Goal: Transaction & Acquisition: Purchase product/service

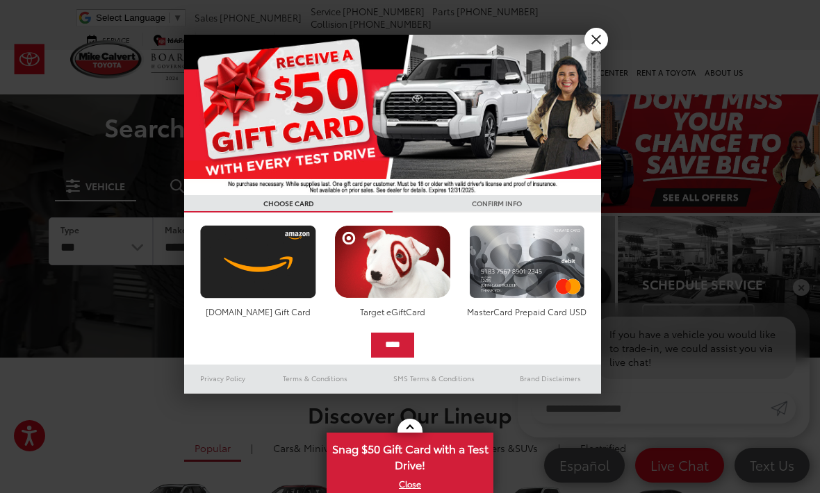
click at [599, 40] on link "X" at bounding box center [596, 40] width 24 height 24
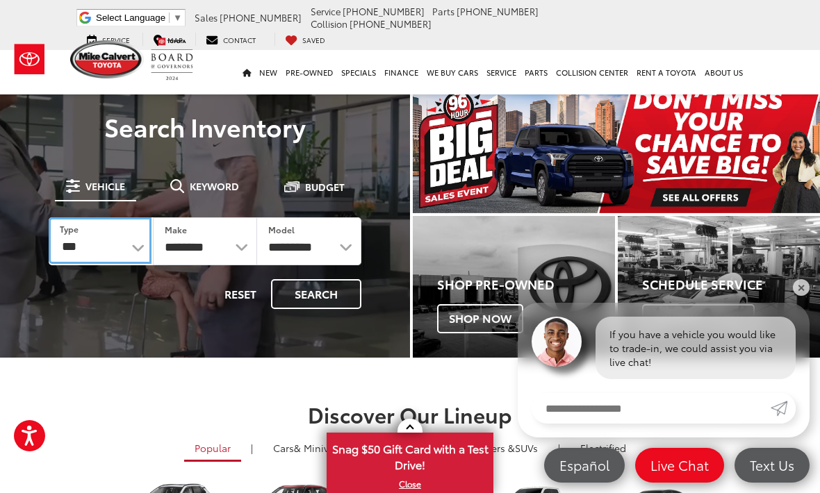
click at [137, 242] on select "*** *** **** *********" at bounding box center [100, 240] width 103 height 47
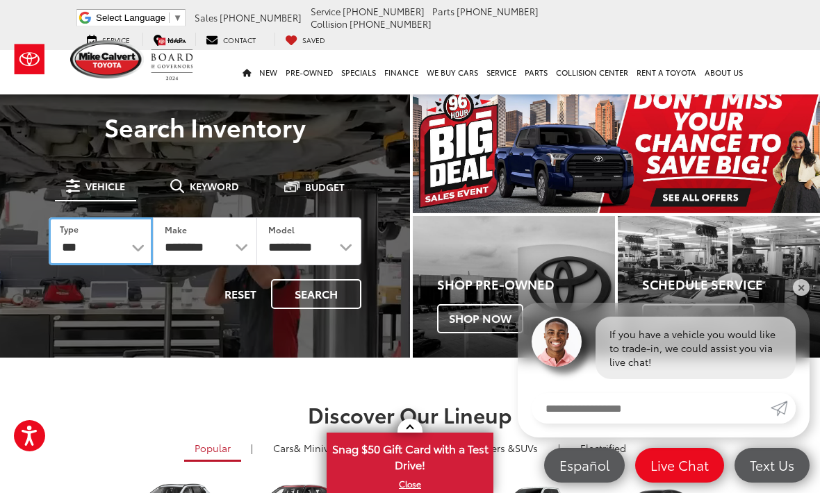
select select "******"
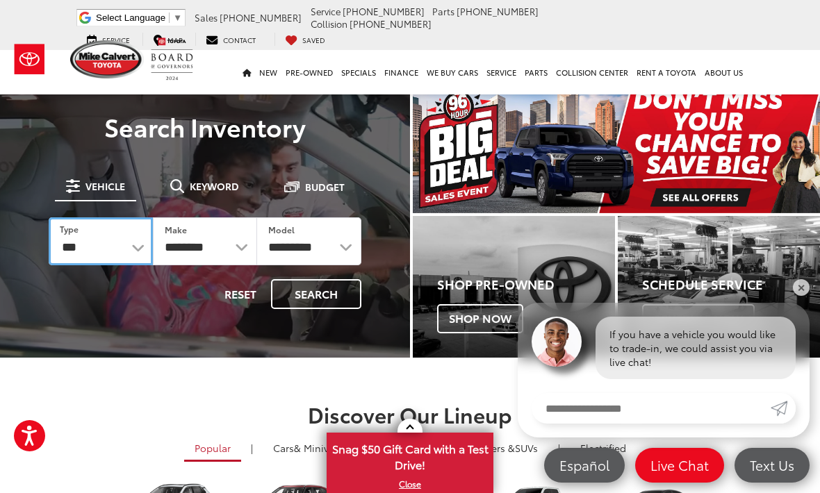
select select "******"
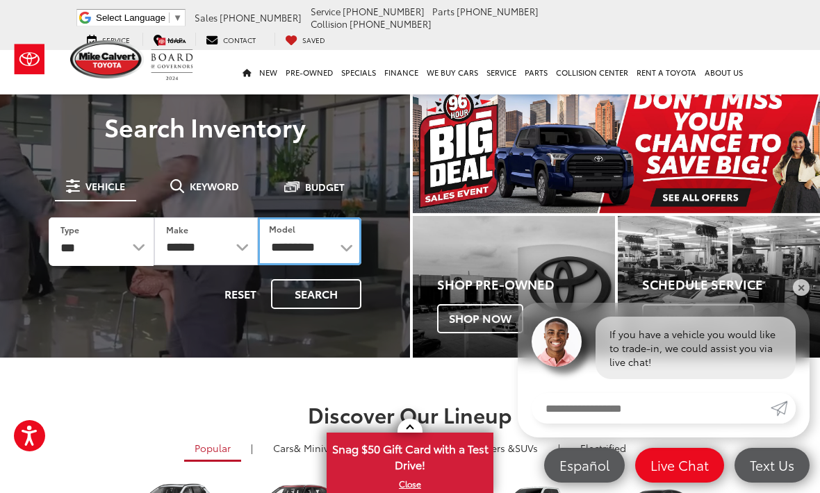
click at [347, 246] on select "**********" at bounding box center [309, 241] width 103 height 48
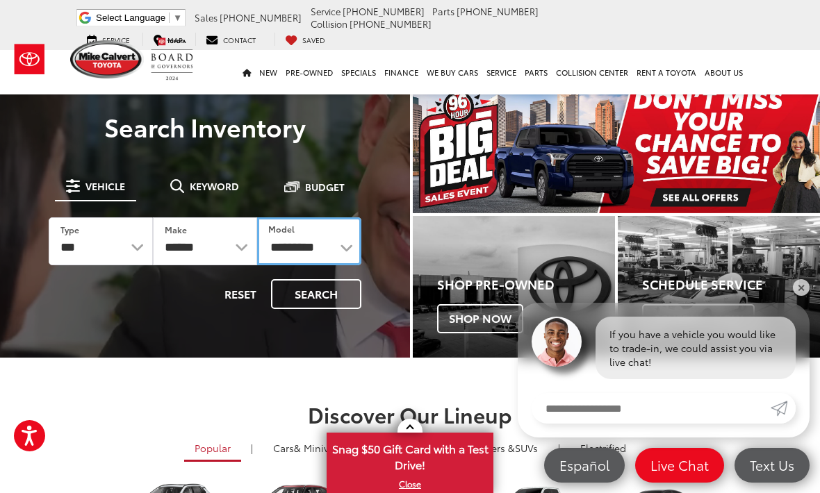
select select "**********"
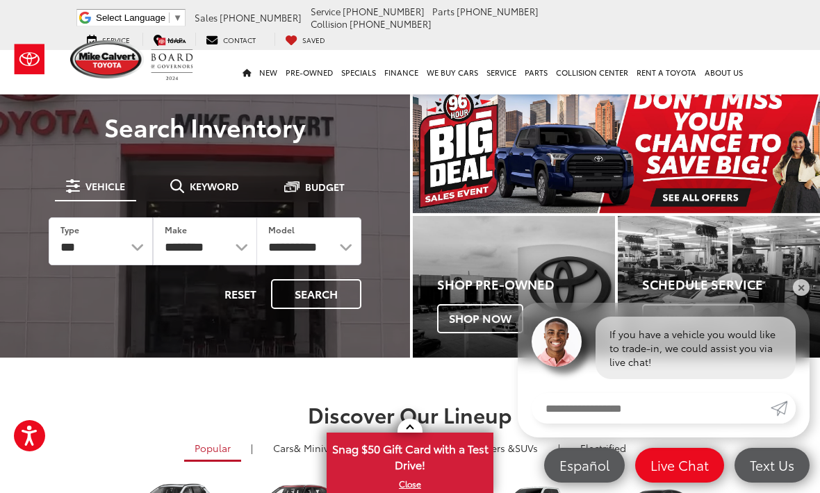
click at [333, 289] on button "Search" at bounding box center [316, 294] width 90 height 30
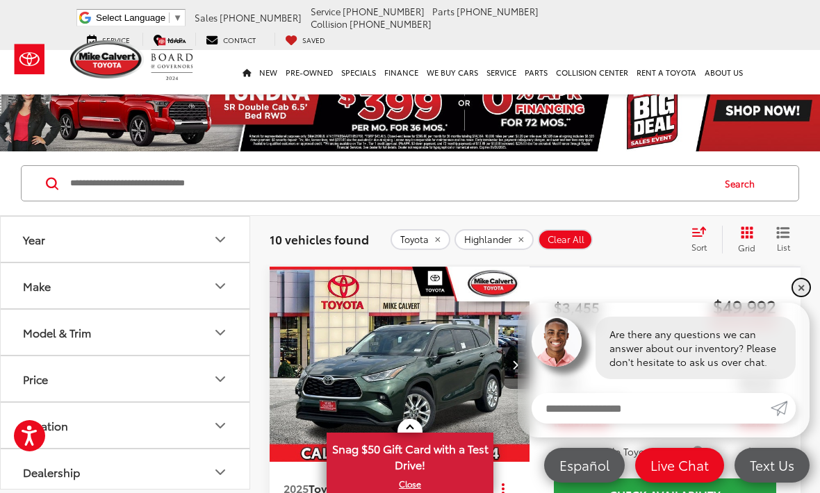
click at [799, 281] on link "✕" at bounding box center [800, 287] width 17 height 17
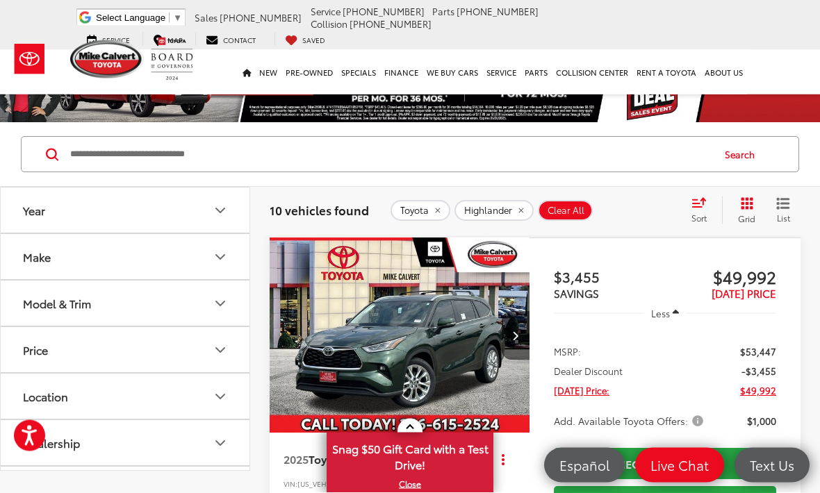
scroll to position [31, 0]
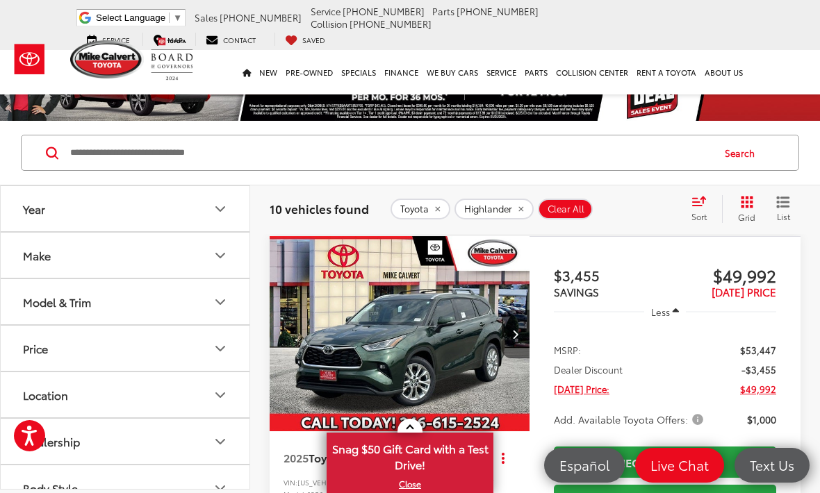
click at [442, 334] on img "2025 Toyota Highlander Limited 0" at bounding box center [400, 334] width 262 height 197
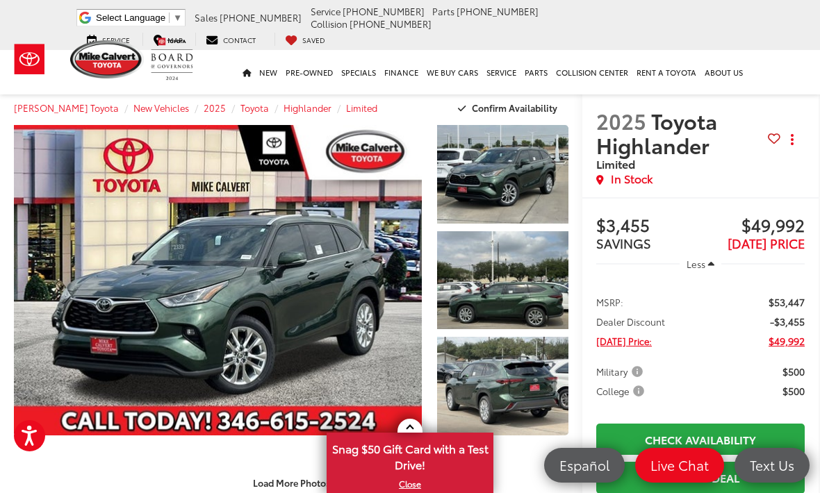
click at [346, 309] on link "Expand Photo 0" at bounding box center [218, 280] width 408 height 310
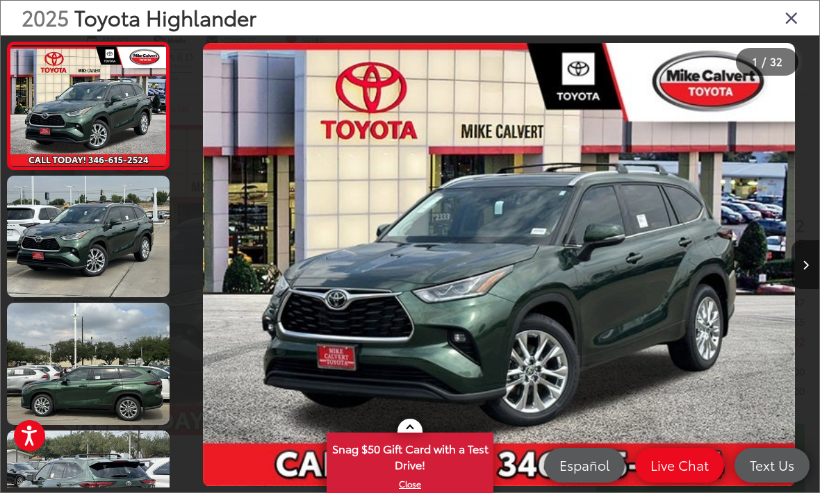
click at [808, 270] on icon "Next image" at bounding box center [805, 265] width 6 height 10
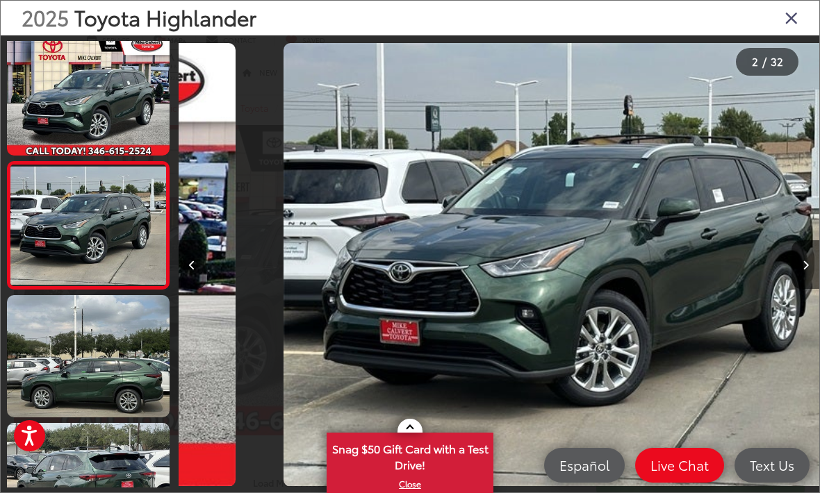
scroll to position [0, 640]
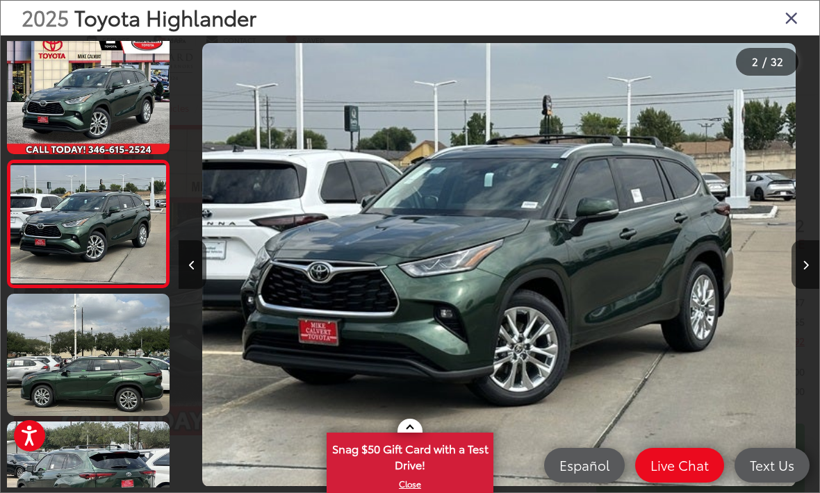
click at [809, 281] on button "Next image" at bounding box center [805, 264] width 28 height 49
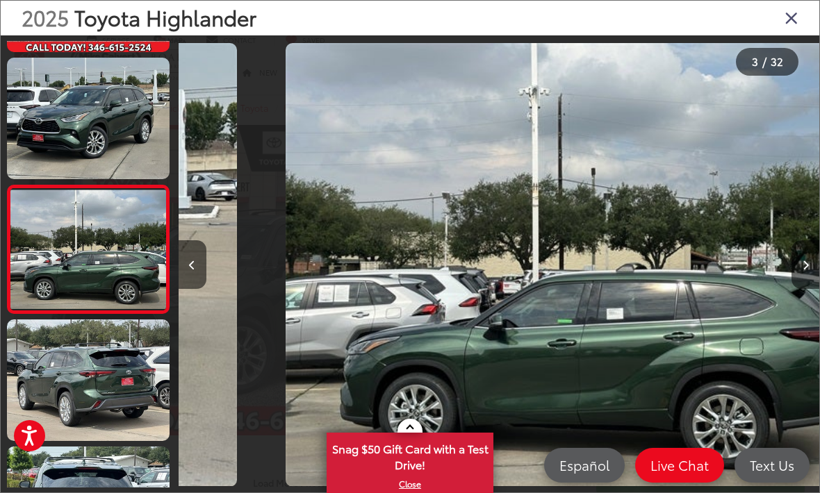
scroll to position [0, 1281]
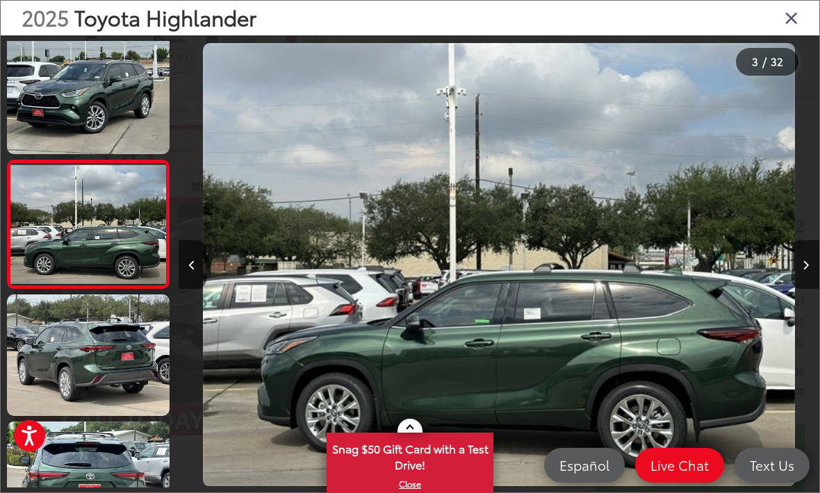
click at [815, 285] on button "Next image" at bounding box center [805, 264] width 28 height 49
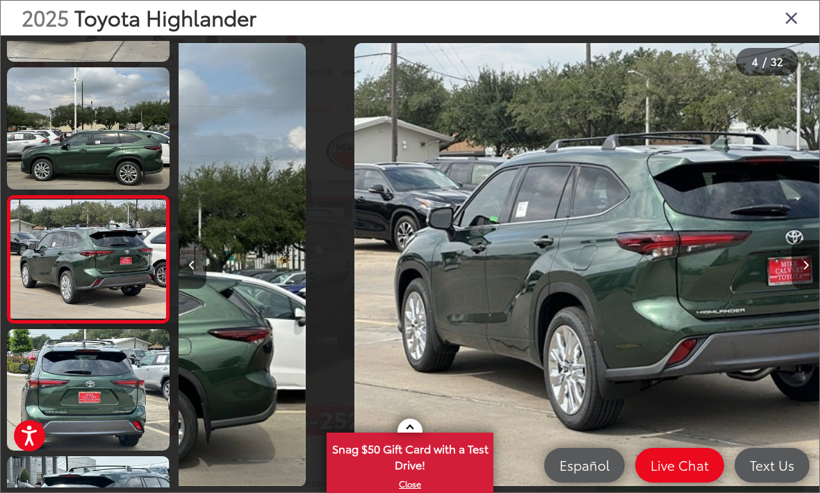
scroll to position [264, 0]
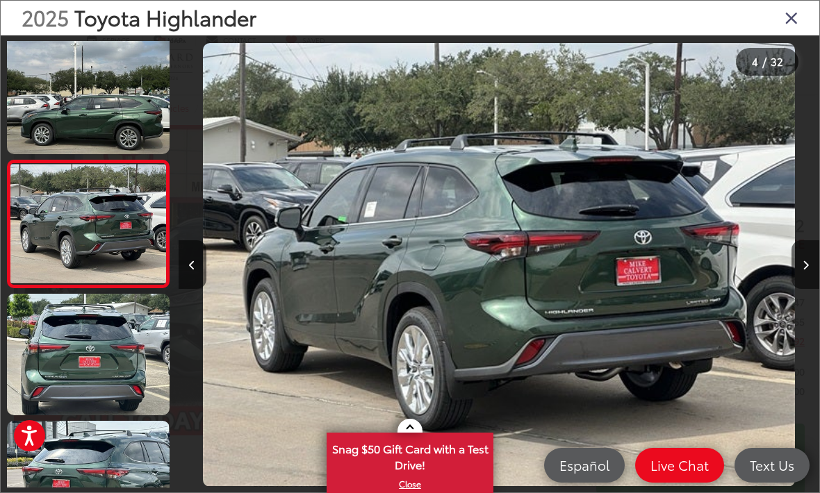
click at [197, 283] on button "Previous image" at bounding box center [192, 264] width 28 height 49
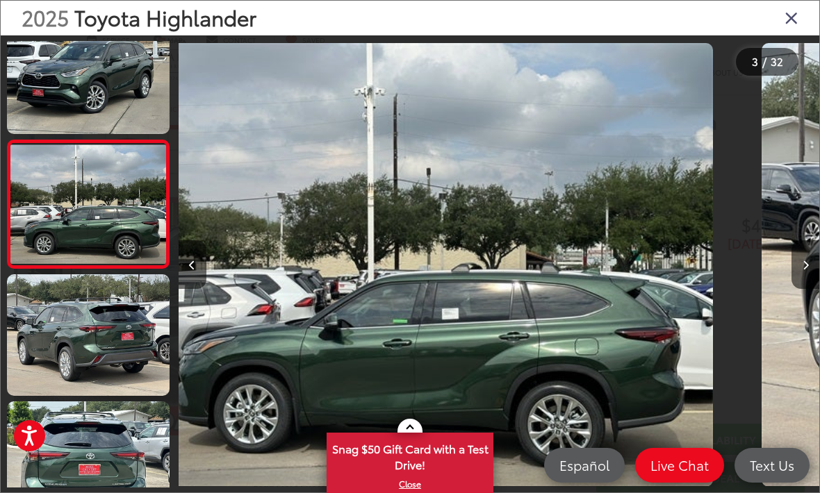
scroll to position [0, 1281]
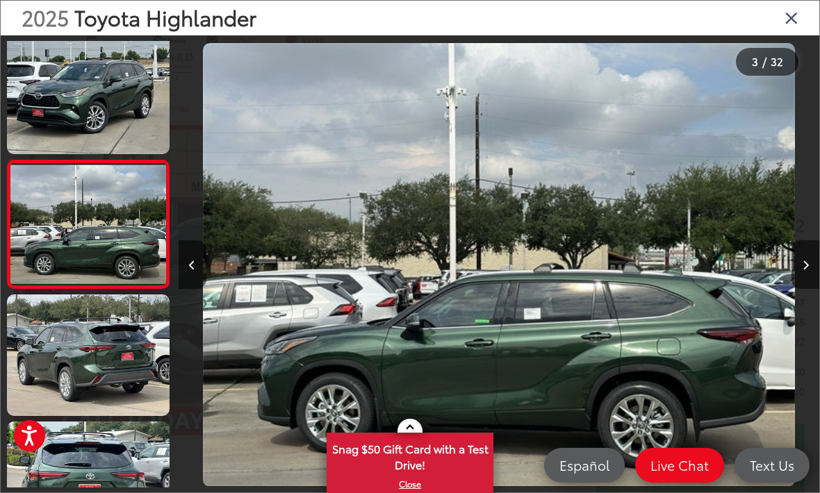
click at [815, 279] on button "Next image" at bounding box center [805, 264] width 28 height 49
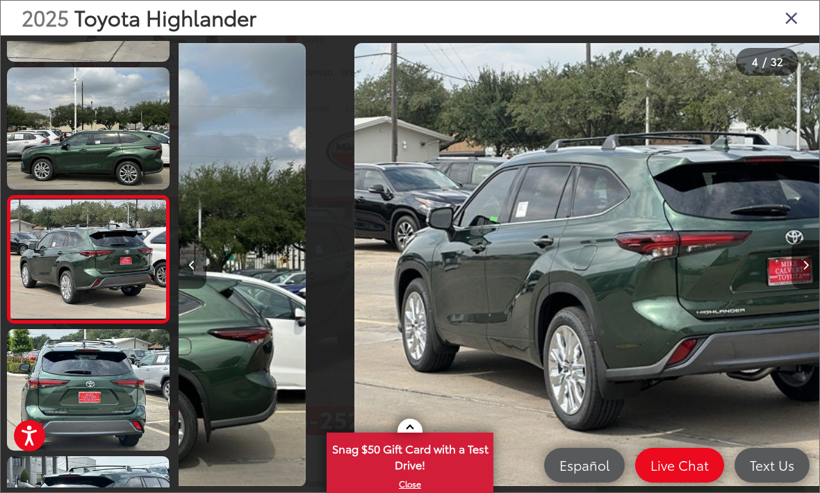
scroll to position [264, 0]
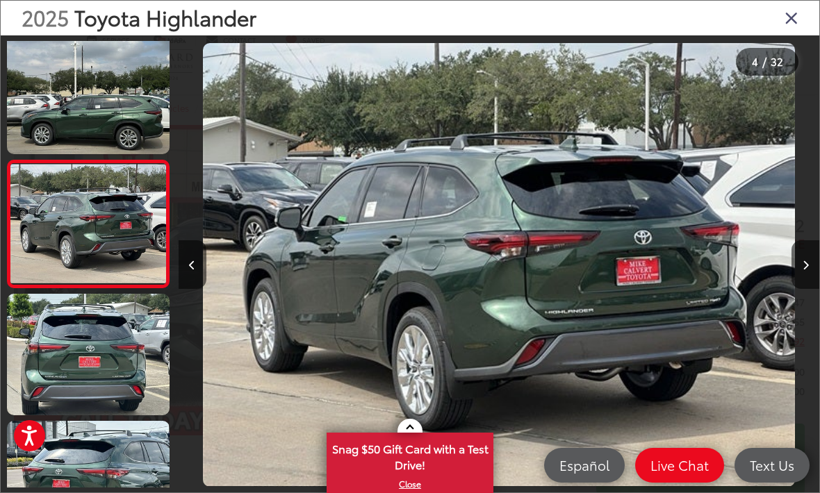
click at [813, 282] on button "Next image" at bounding box center [805, 264] width 28 height 49
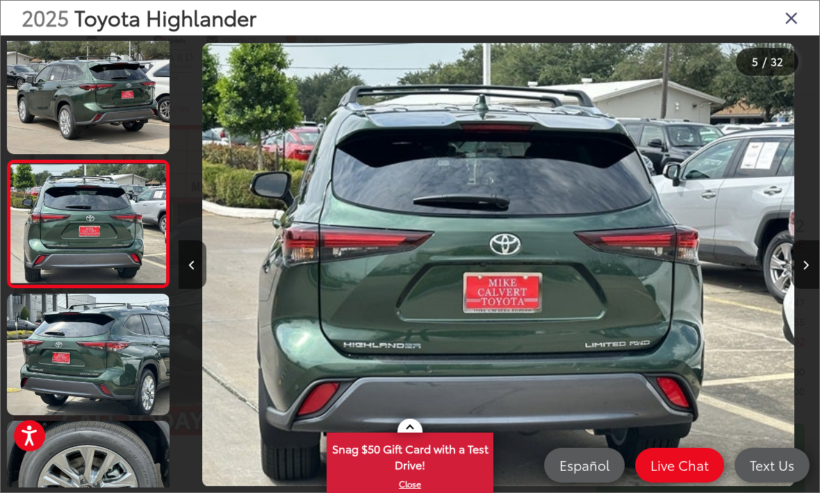
scroll to position [391, 0]
click at [817, 281] on button "Next image" at bounding box center [805, 264] width 28 height 49
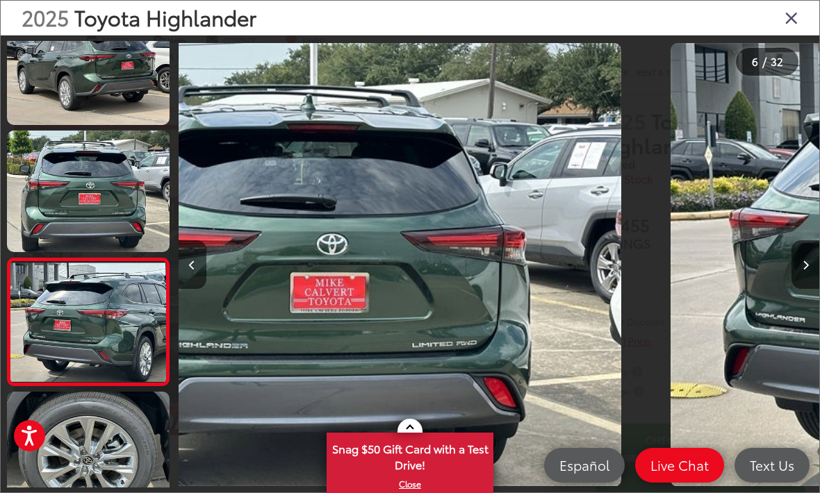
scroll to position [0, 0]
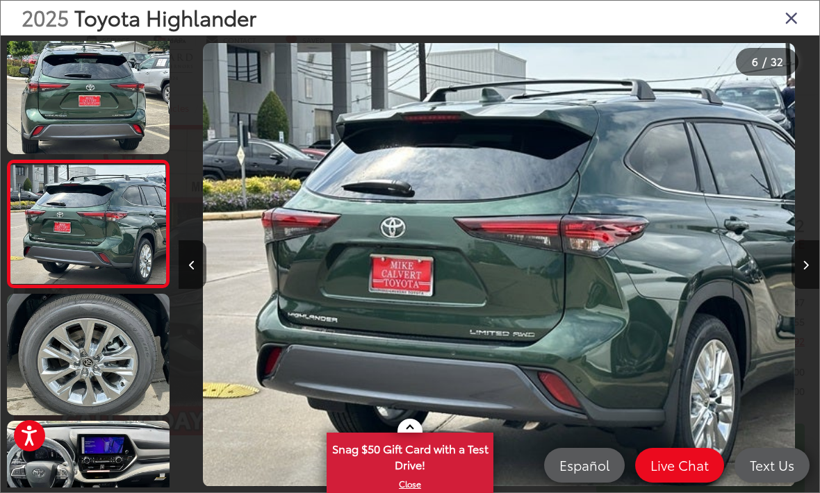
click at [816, 285] on button "Next image" at bounding box center [805, 264] width 28 height 49
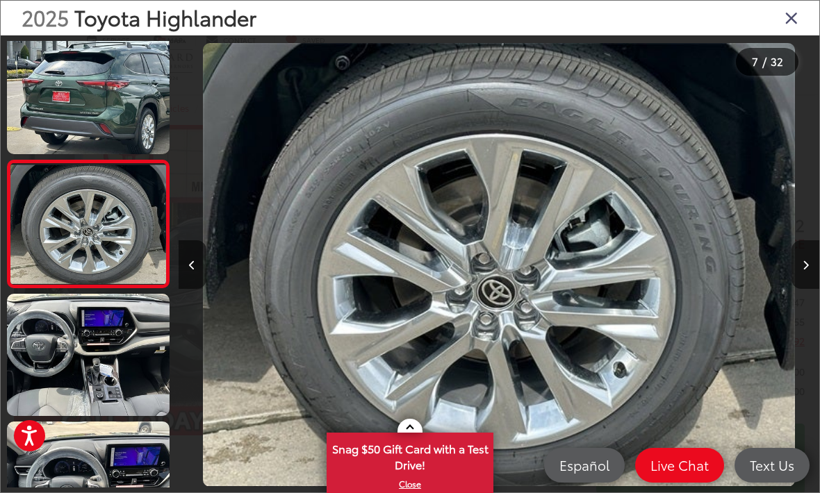
click at [815, 288] on button "Next image" at bounding box center [805, 264] width 28 height 49
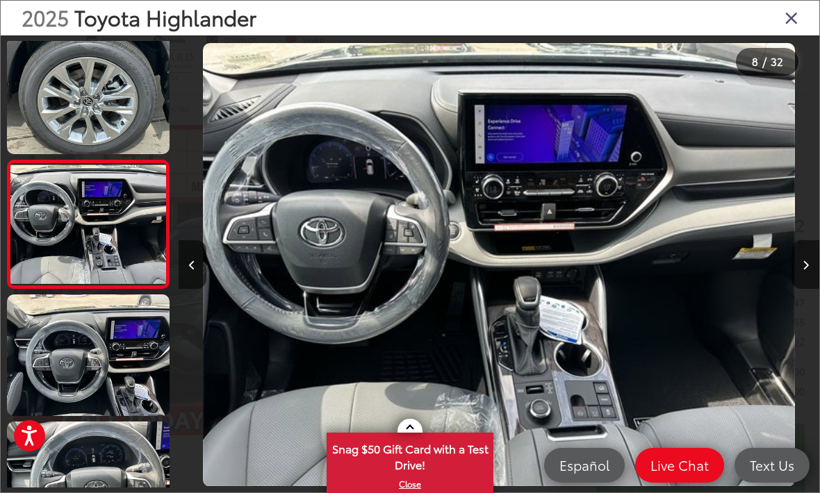
click at [815, 287] on button "Next image" at bounding box center [805, 264] width 28 height 49
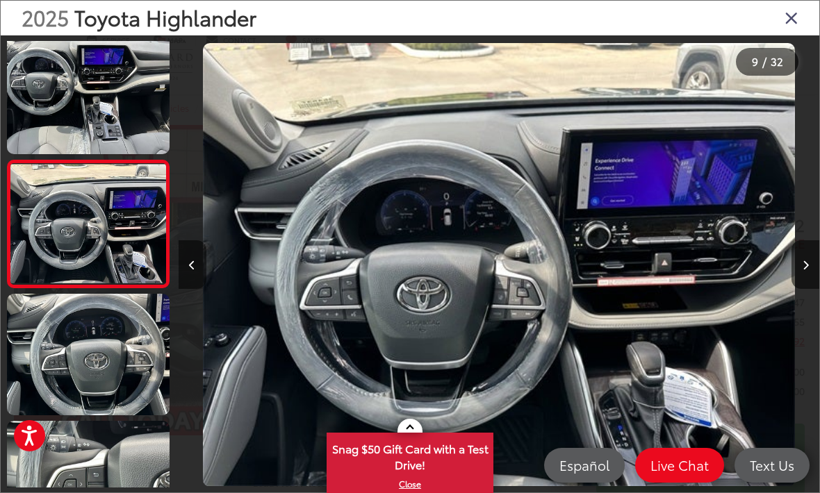
click at [795, 21] on icon "Close gallery" at bounding box center [791, 17] width 14 height 18
